Goal: Navigation & Orientation: Find specific page/section

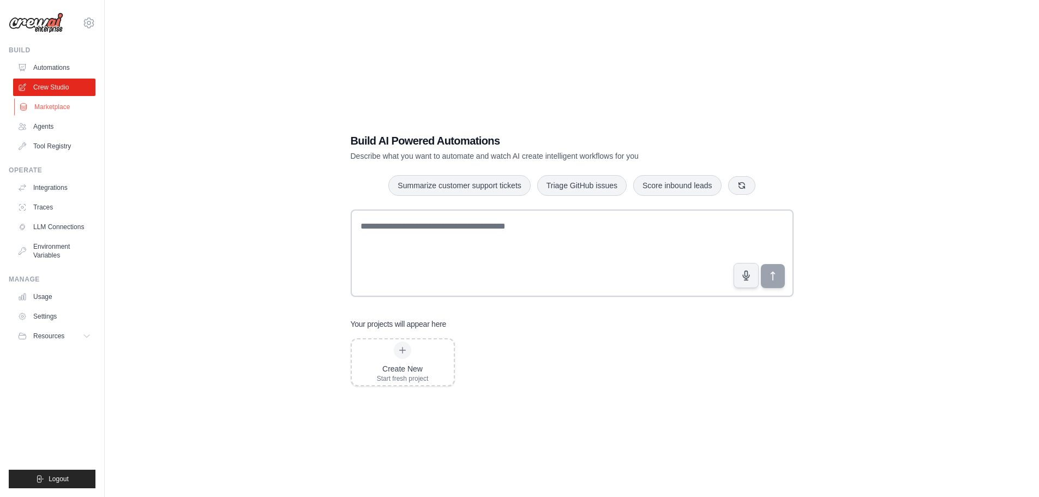
click at [57, 105] on link "Marketplace" at bounding box center [55, 106] width 82 height 17
